Goal: Check status: Check status

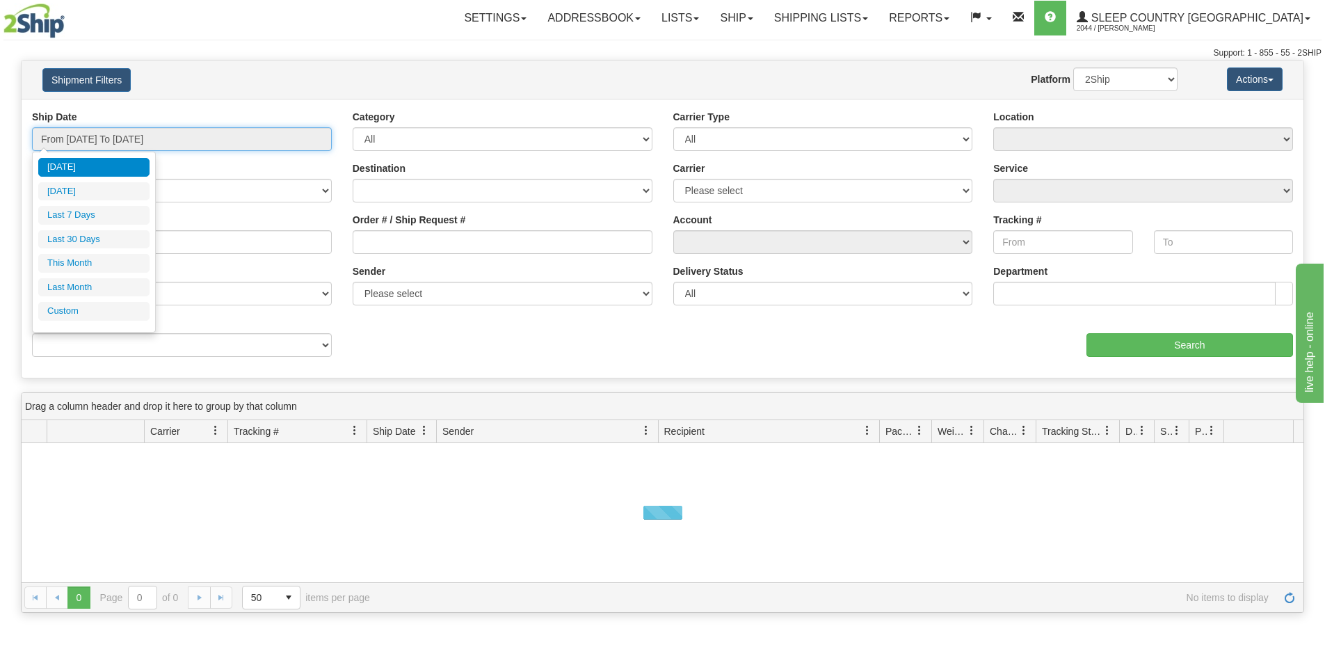
click at [173, 132] on input "From [DATE] To [DATE]" at bounding box center [182, 139] width 300 height 24
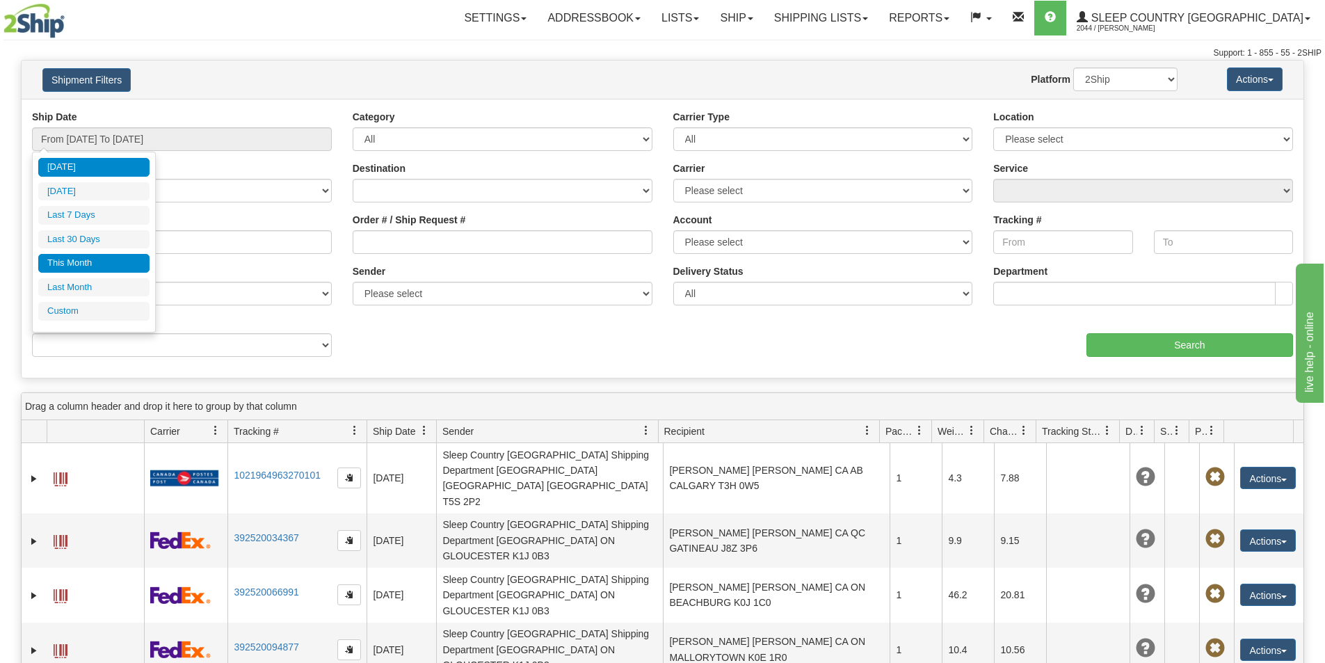
click at [81, 264] on li "This Month" at bounding box center [93, 263] width 111 height 19
type input "From [DATE] To [DATE]"
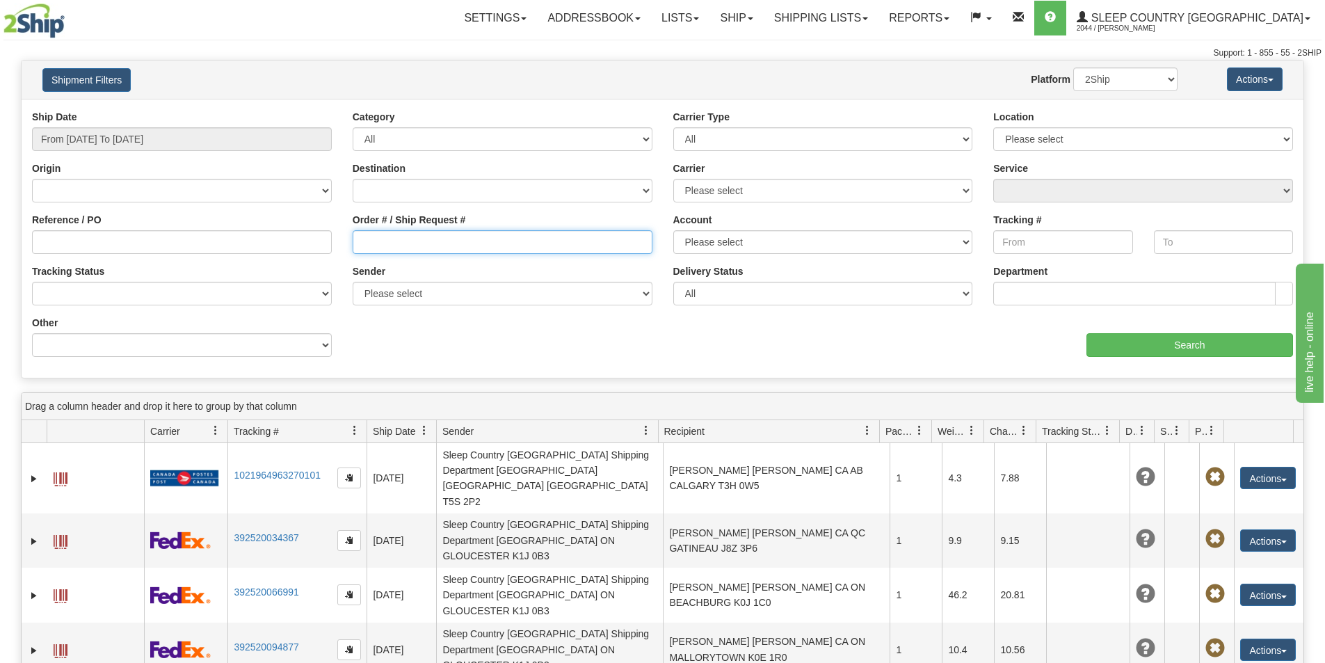
click at [362, 242] on input "Order # / Ship Request #" at bounding box center [503, 242] width 300 height 24
paste input "9000H986224"
type input "9000H986224"
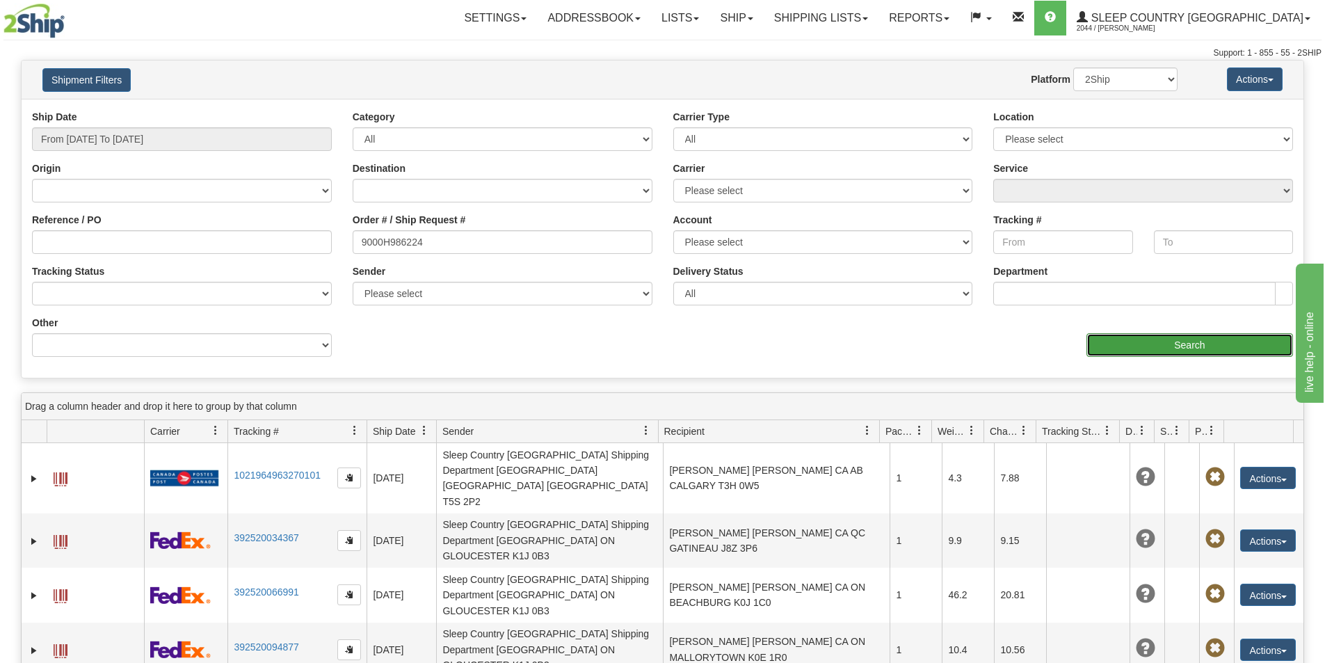
click at [1119, 347] on input "Search" at bounding box center [1190, 345] width 207 height 24
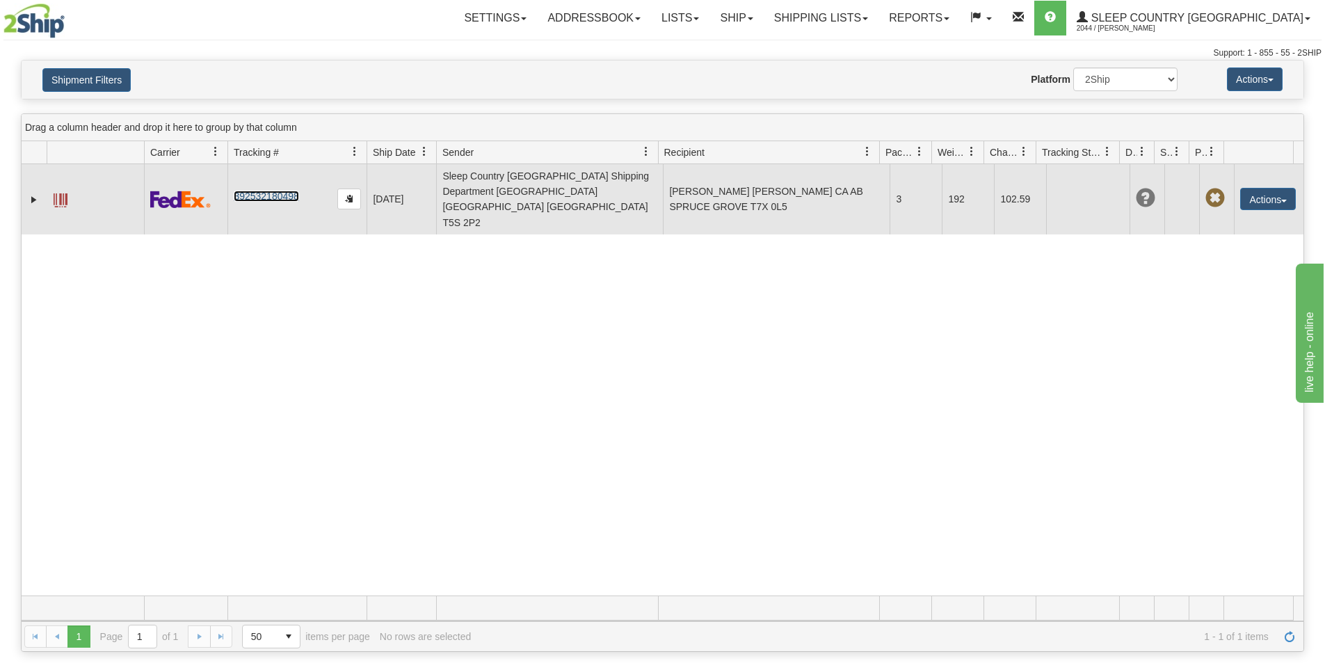
click at [265, 191] on link "392532180498" at bounding box center [266, 196] width 65 height 11
